Goal: Obtain resource: Download file/media

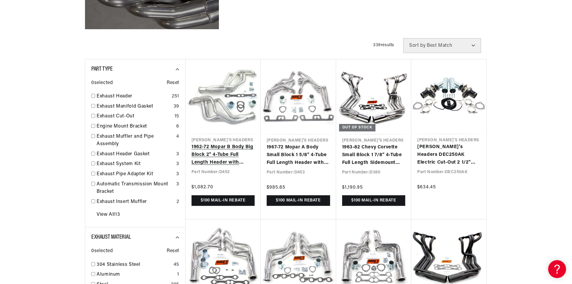
scroll to position [0, 373]
click at [222, 144] on link "1962-72 Mopar B Body Big Block 2" 4-Tube Full Length Header with Metallic Ceram…" at bounding box center [223, 155] width 63 height 23
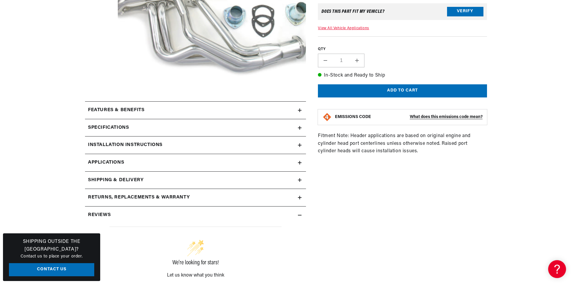
scroll to position [209, 0]
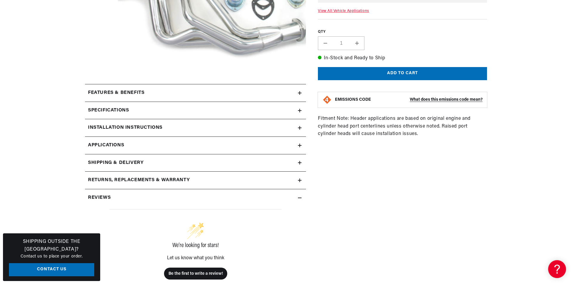
click at [249, 128] on div "Installation instructions" at bounding box center [191, 128] width 213 height 8
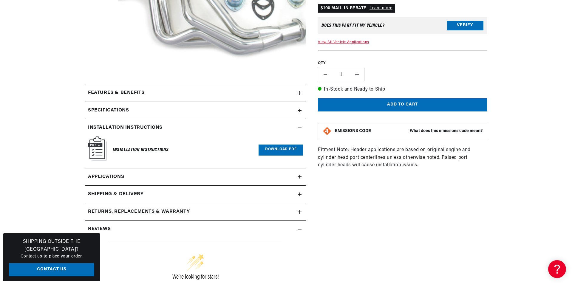
scroll to position [0, 331]
click at [277, 147] on link "Download PDF" at bounding box center [281, 150] width 44 height 11
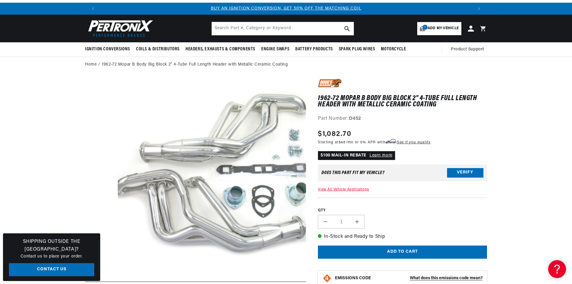
scroll to position [0, 0]
